Goal: Task Accomplishment & Management: Use online tool/utility

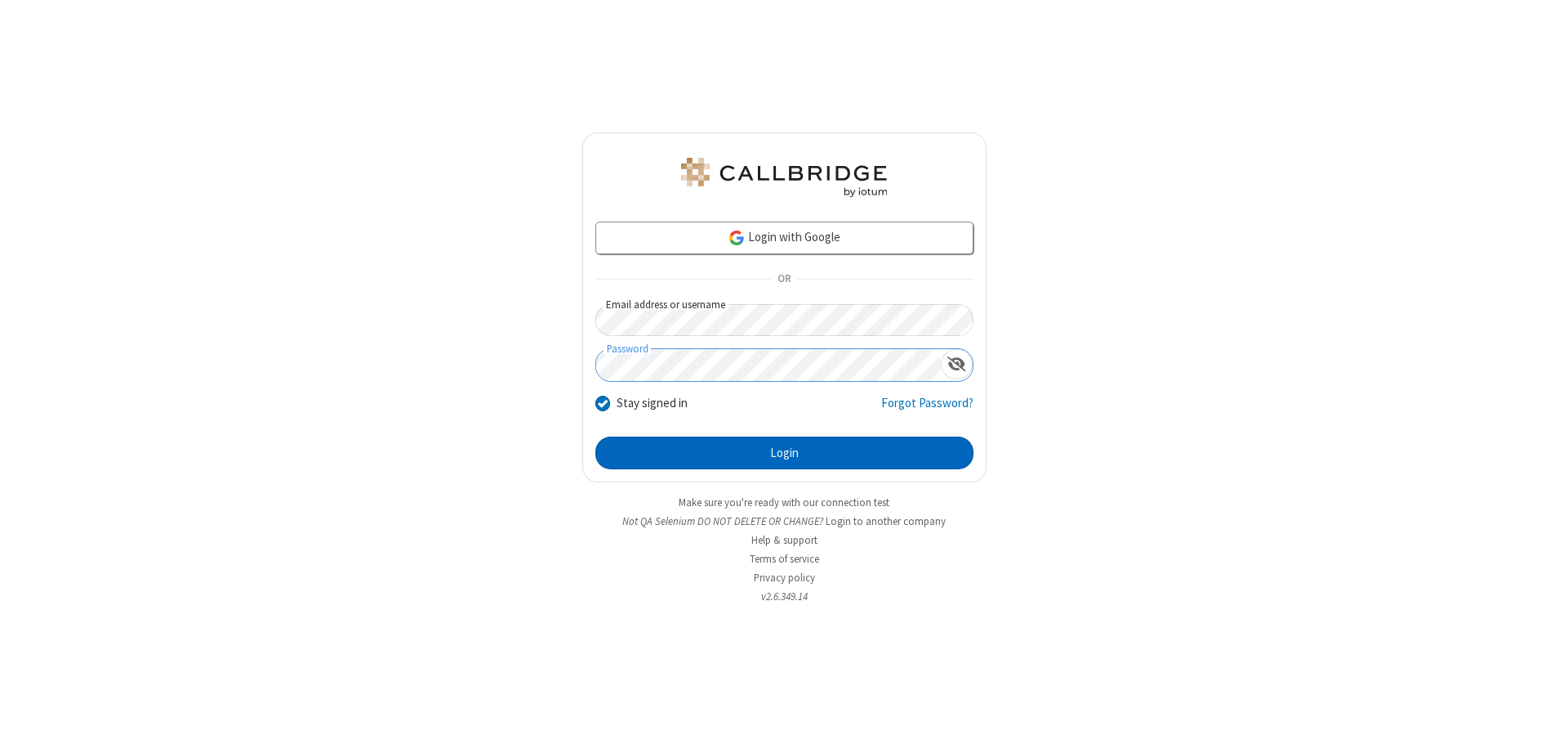
click at [784, 453] on button "Login" at bounding box center [784, 453] width 379 height 33
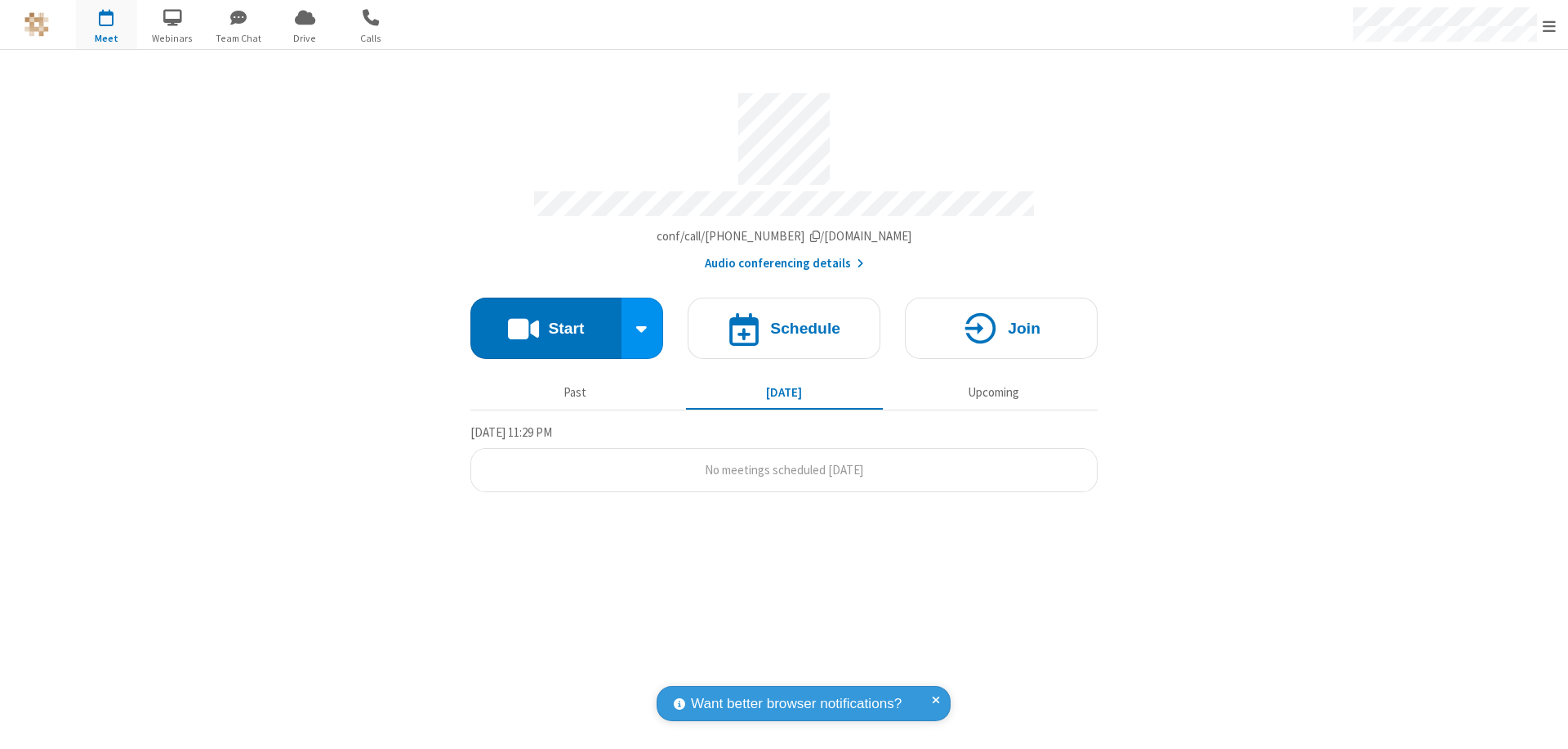
click at [1550, 25] on span "Open menu" at bounding box center [1550, 26] width 13 height 16
click at [305, 37] on span "Drive" at bounding box center [305, 37] width 61 height 14
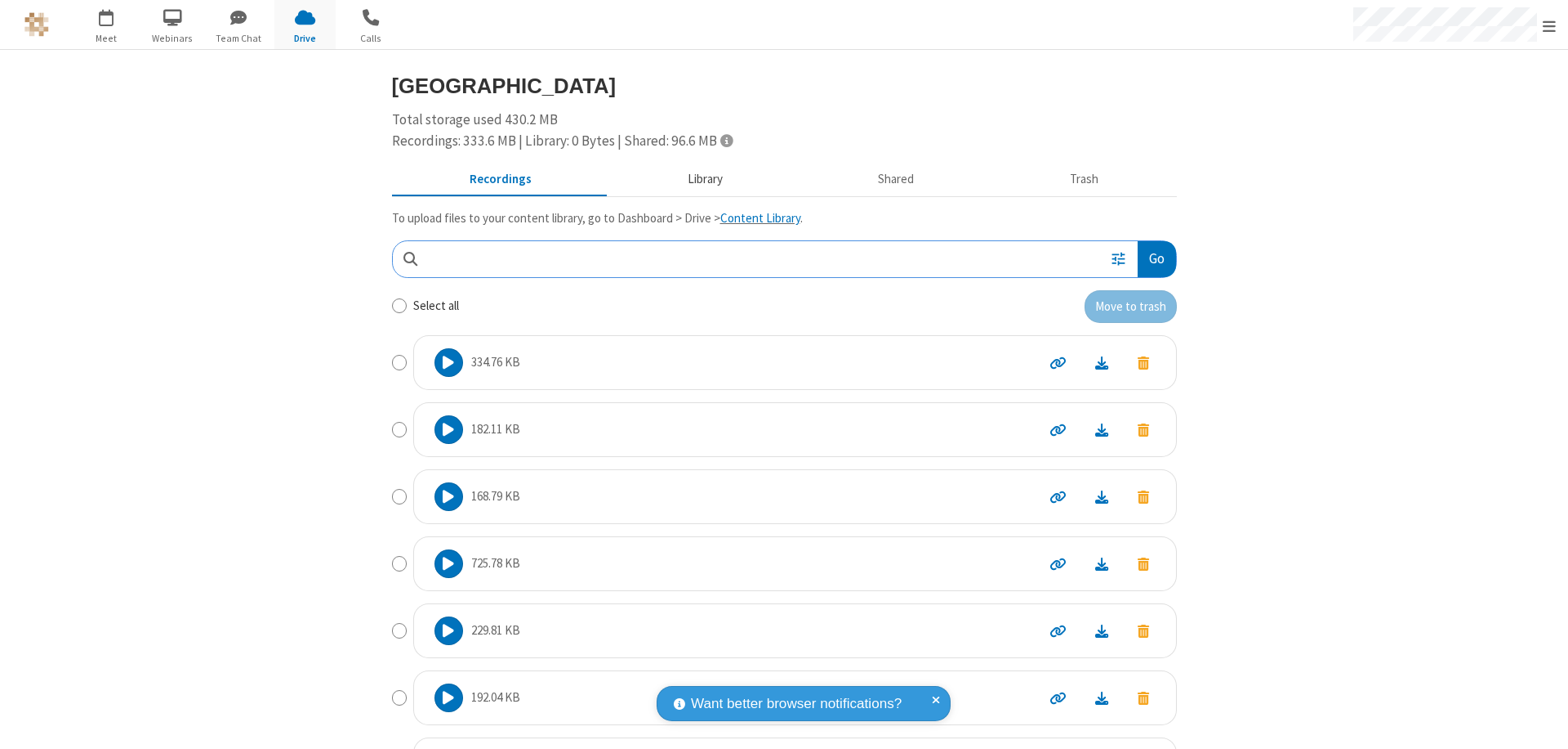
click at [697, 179] on button "Library" at bounding box center [704, 179] width 191 height 31
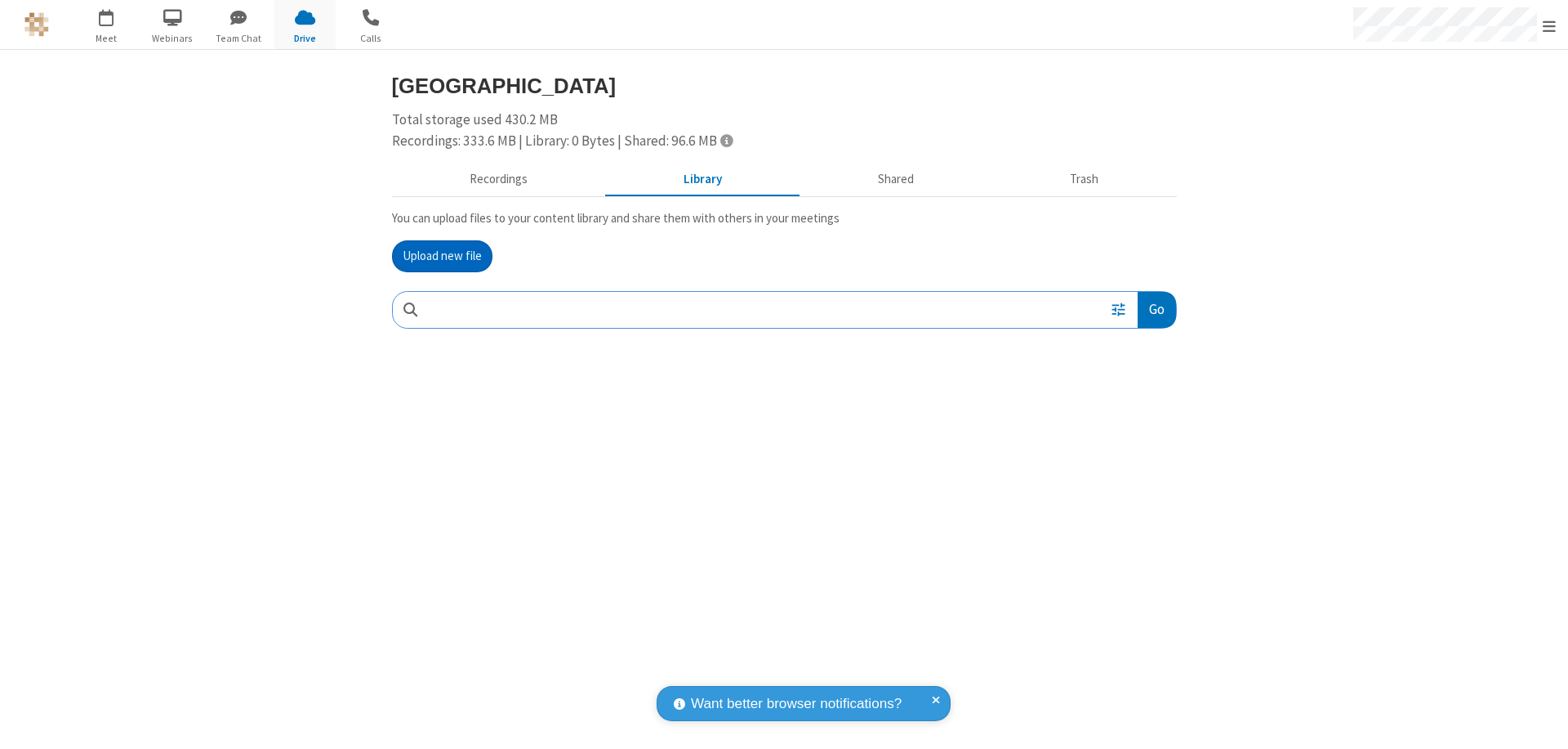
click at [442, 256] on button "Upload new file" at bounding box center [442, 257] width 101 height 33
